Goal: Task Accomplishment & Management: Manage account settings

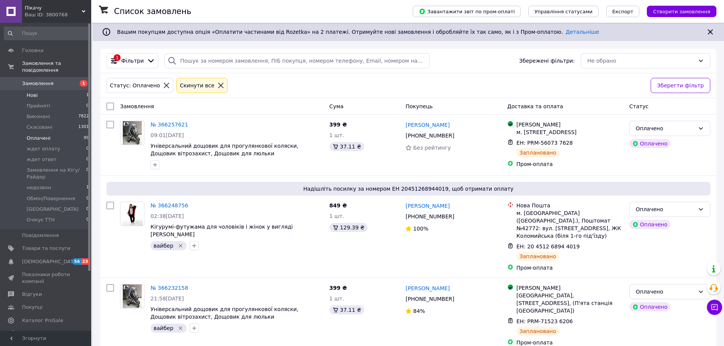
click at [35, 92] on span "Нові" at bounding box center [32, 95] width 11 height 7
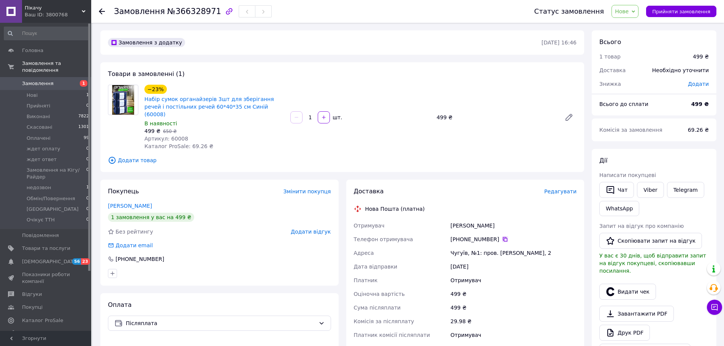
click at [502, 236] on icon at bounding box center [505, 239] width 6 height 6
click at [182, 89] on div "−23% Набір сумок органайзерів 3шт для зберігання речей і постільних речей 60*40…" at bounding box center [214, 101] width 141 height 35
drag, startPoint x: 263, startPoint y: 111, endPoint x: 142, endPoint y: 98, distance: 122.2
click at [142, 98] on div "−23% Набір сумок органайзерів 3шт для зберігання речей і постільних речей 60*40…" at bounding box center [214, 117] width 146 height 68
copy link "Набір сумок органайзерів 3шт для зберігання речей і постільних речей 60*40*35 с…"
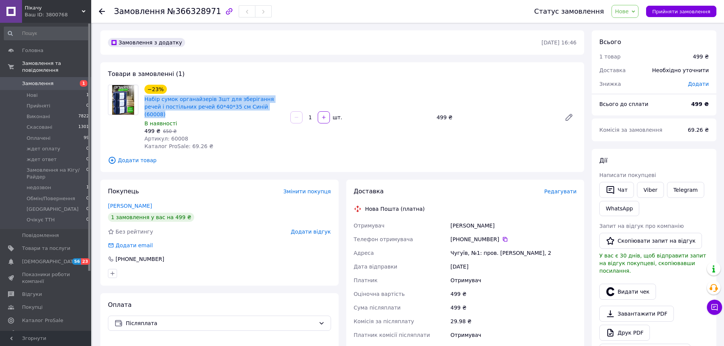
click at [628, 9] on span "Нове" at bounding box center [622, 11] width 14 height 6
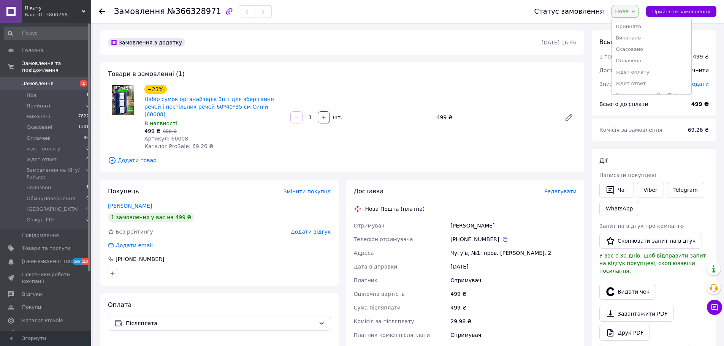
drag, startPoint x: 629, startPoint y: 23, endPoint x: 621, endPoint y: 25, distance: 7.7
click at [629, 24] on li "Прийнято" at bounding box center [651, 26] width 79 height 11
click at [168, 136] on span "Артикул: 60008" at bounding box center [166, 139] width 44 height 6
copy span "60008"
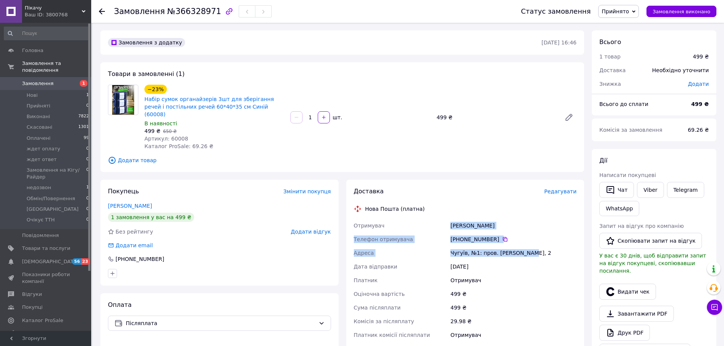
drag, startPoint x: 439, startPoint y: 220, endPoint x: 534, endPoint y: 245, distance: 98.4
click at [534, 245] on div "Отримувач Бовдун Юля Телефон отримувача +380 63 368 35 97   Адреса Чугуїв, №1: …" at bounding box center [465, 280] width 226 height 123
copy div "Отримувач Бовдун Юля Телефон отримувача +380 63 368 35 97   Адреса Чугуїв, №1: …"
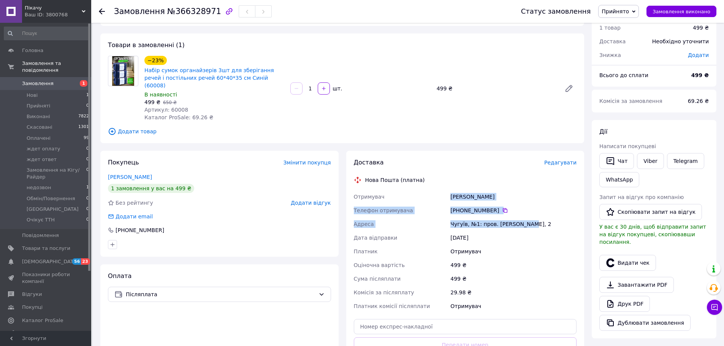
scroll to position [29, 0]
copy div "Отримувач Бовдун Юля Телефон отримувача +380 63 368 35 97   Адреса Чугуїв, №1: …"
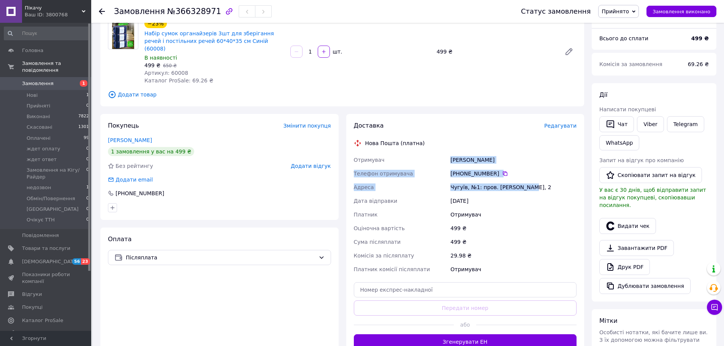
scroll to position [68, 0]
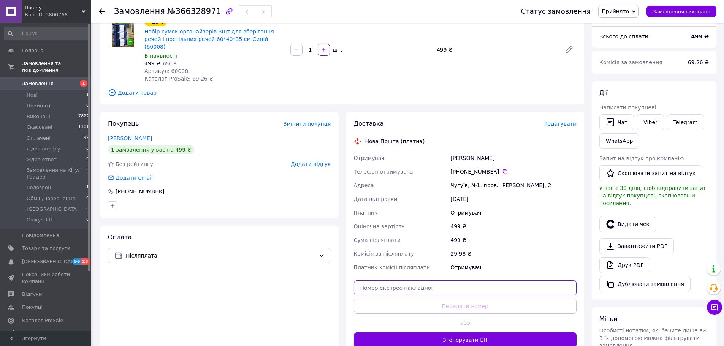
click at [458, 280] on input "text" at bounding box center [465, 287] width 223 height 15
paste input "20451269193704"
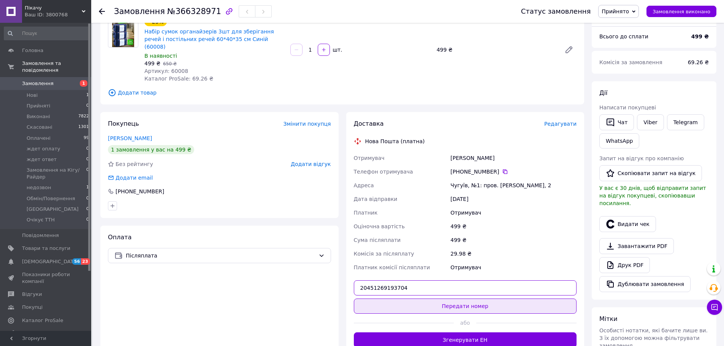
type input "20451269193704"
click at [460, 299] on button "Передати номер" at bounding box center [465, 306] width 223 height 15
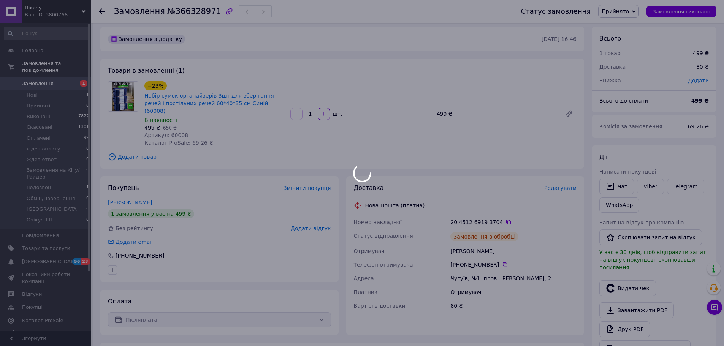
scroll to position [0, 0]
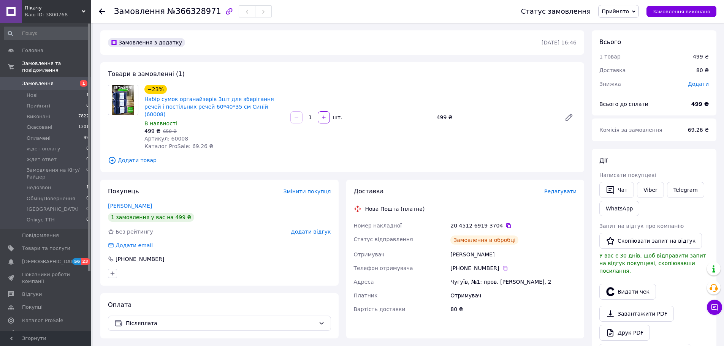
click at [190, 15] on span "№366328971" at bounding box center [194, 11] width 54 height 9
copy span "366328971"
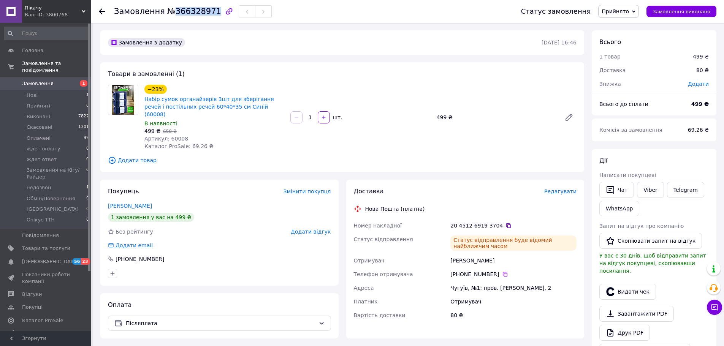
click at [627, 5] on span "Прийнято" at bounding box center [618, 11] width 41 height 13
click at [623, 25] on li "Виконано" at bounding box center [637, 26] width 79 height 11
